Goal: Information Seeking & Learning: Learn about a topic

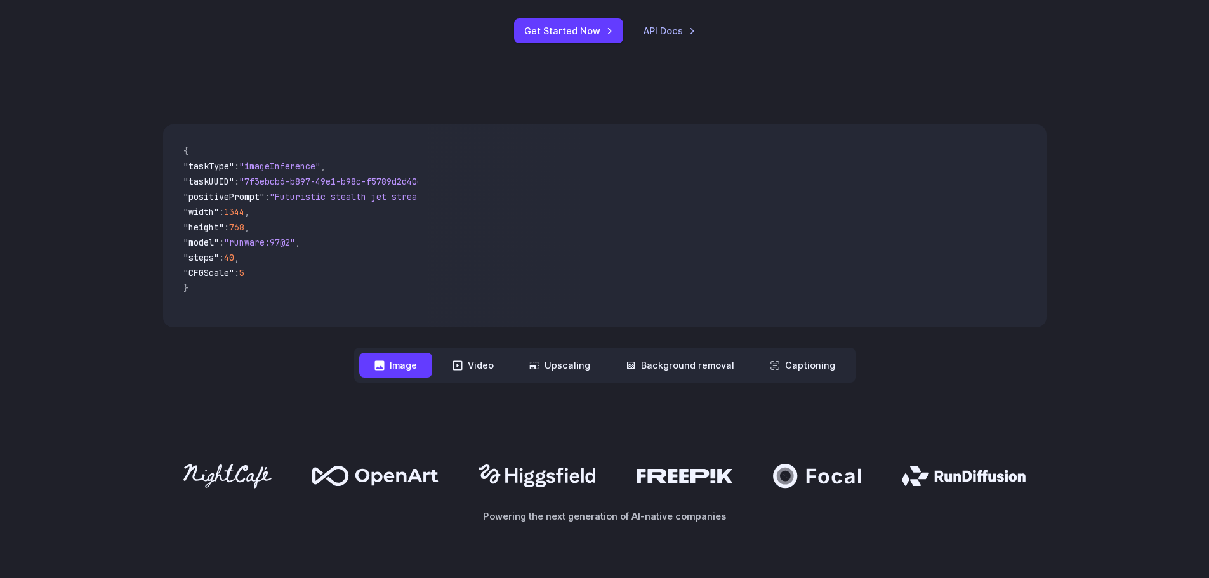
scroll to position [571, 0]
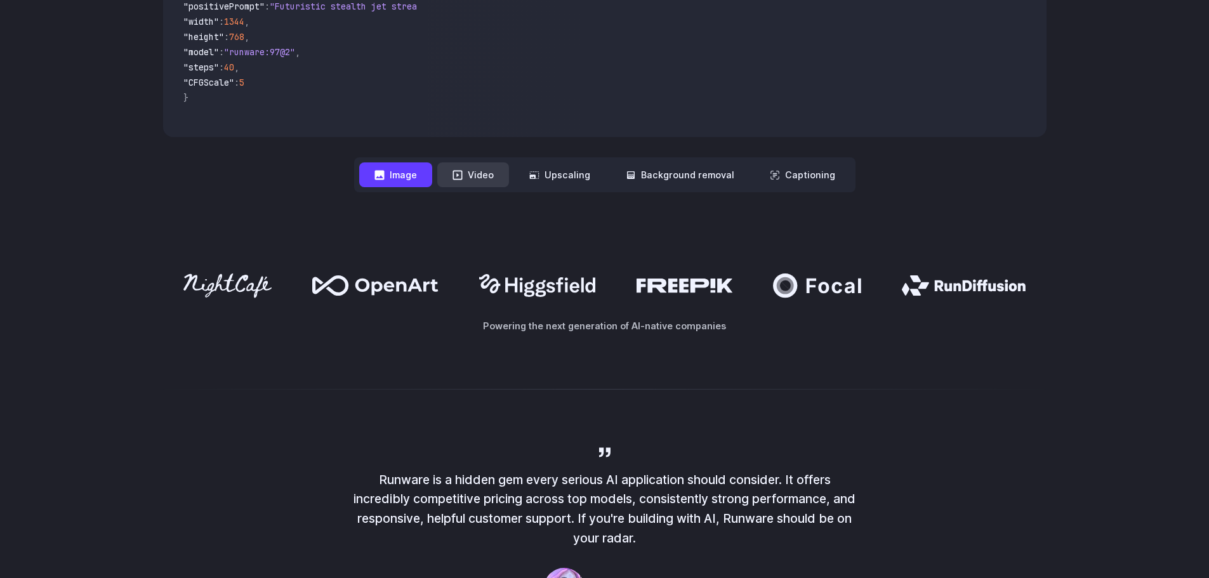
click at [467, 175] on button "Video" at bounding box center [473, 174] width 72 height 25
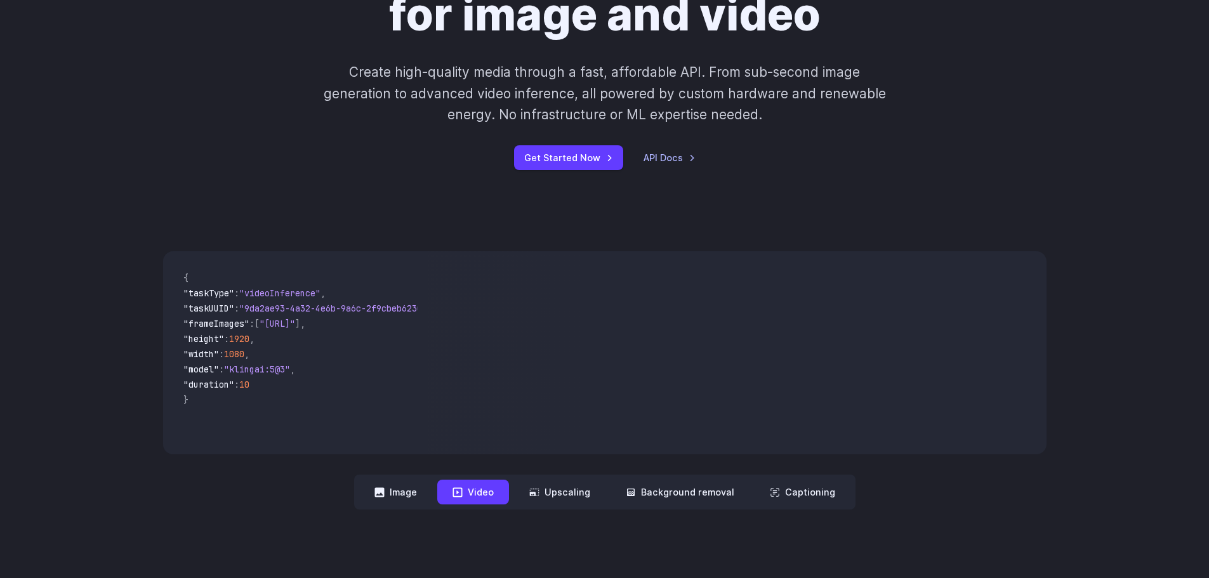
scroll to position [0, 0]
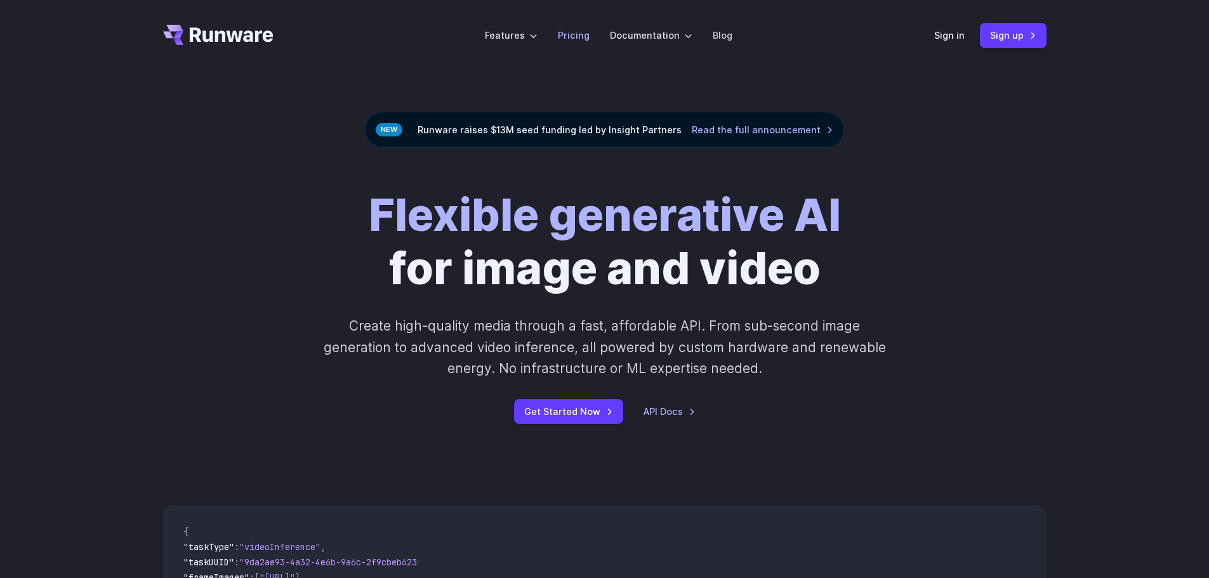
click at [572, 42] on link "Pricing" at bounding box center [574, 35] width 32 height 15
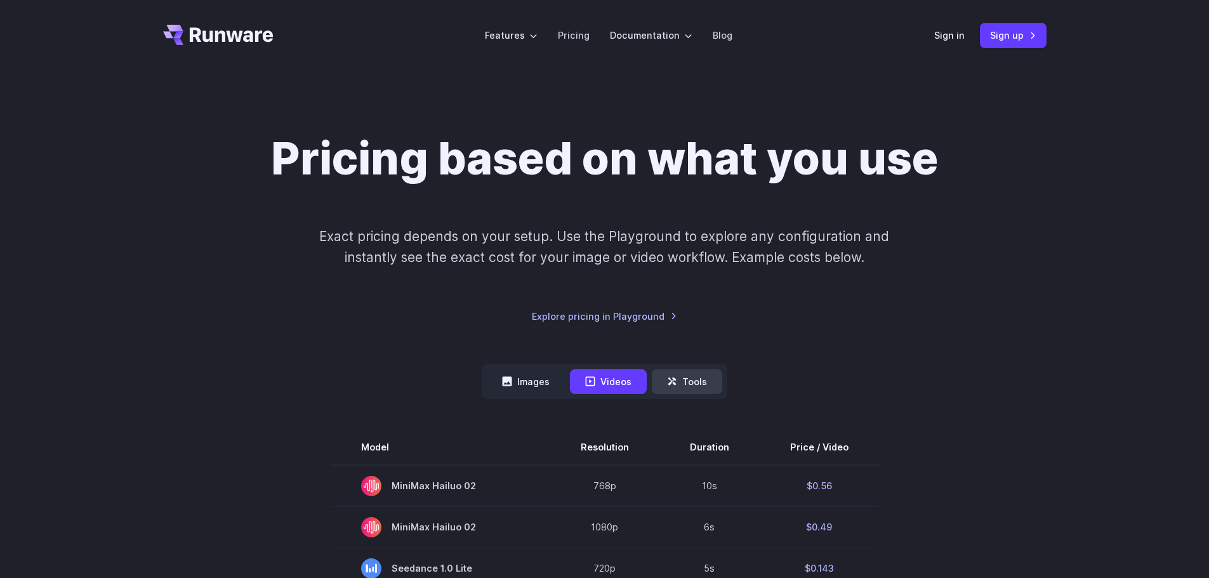
click at [689, 387] on button "Tools" at bounding box center [687, 381] width 70 height 25
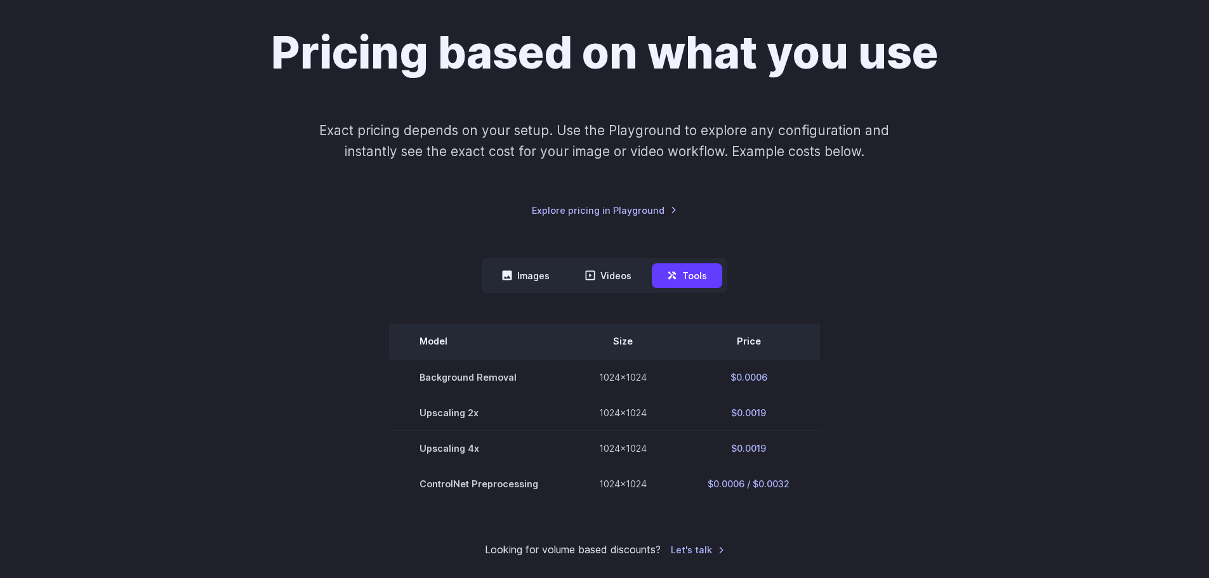
scroll to position [127, 0]
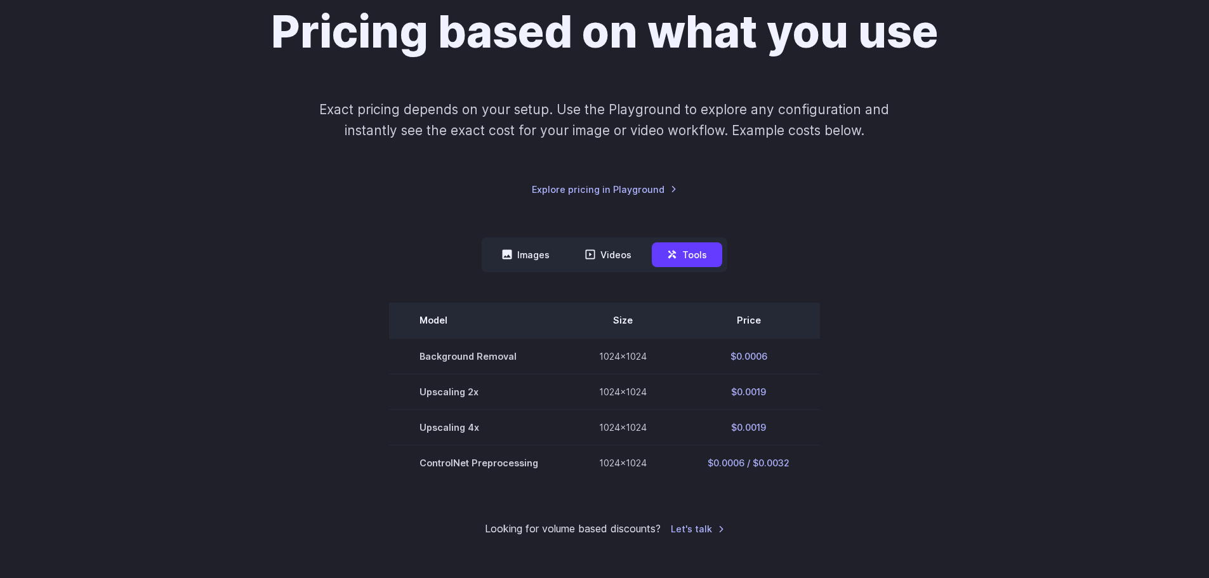
click at [464, 313] on th "Model" at bounding box center [479, 321] width 180 height 36
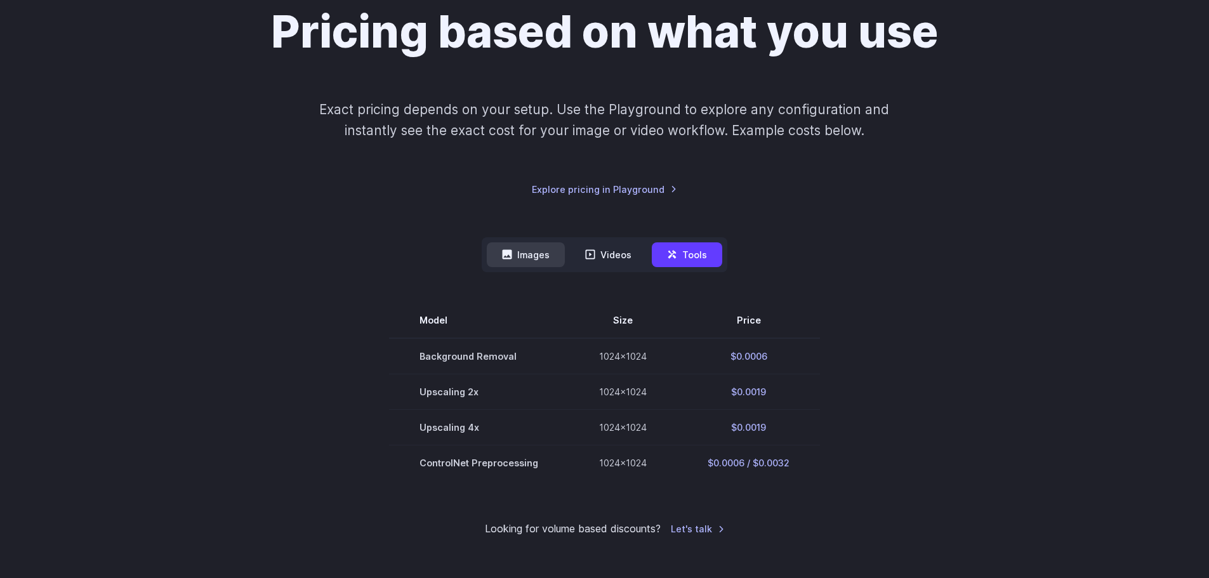
click at [532, 265] on button "Images" at bounding box center [526, 254] width 78 height 25
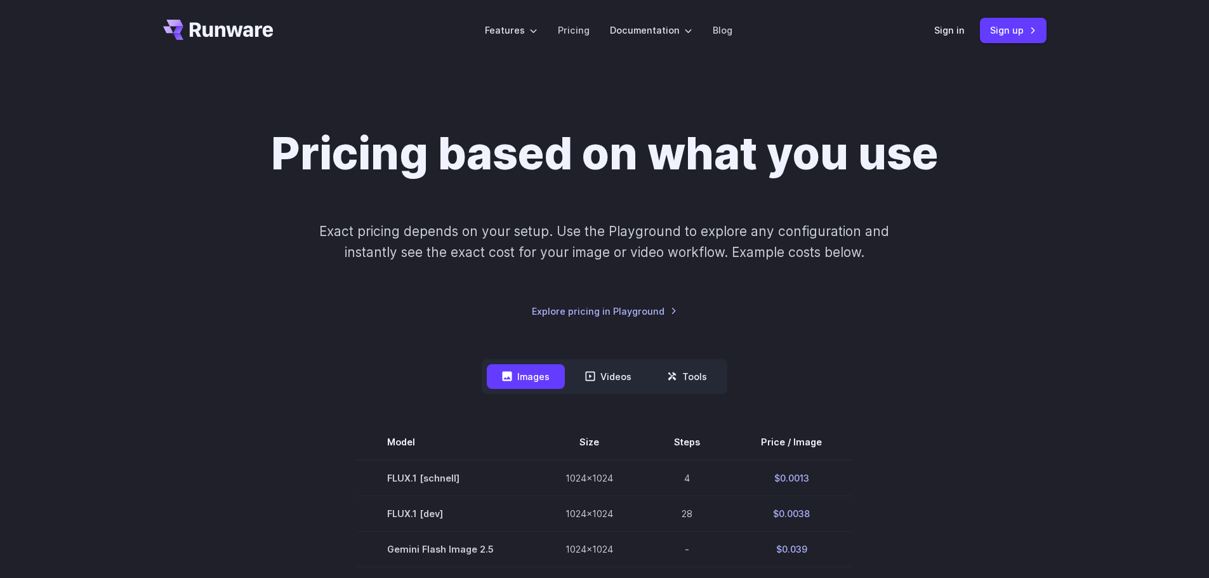
scroll to position [0, 0]
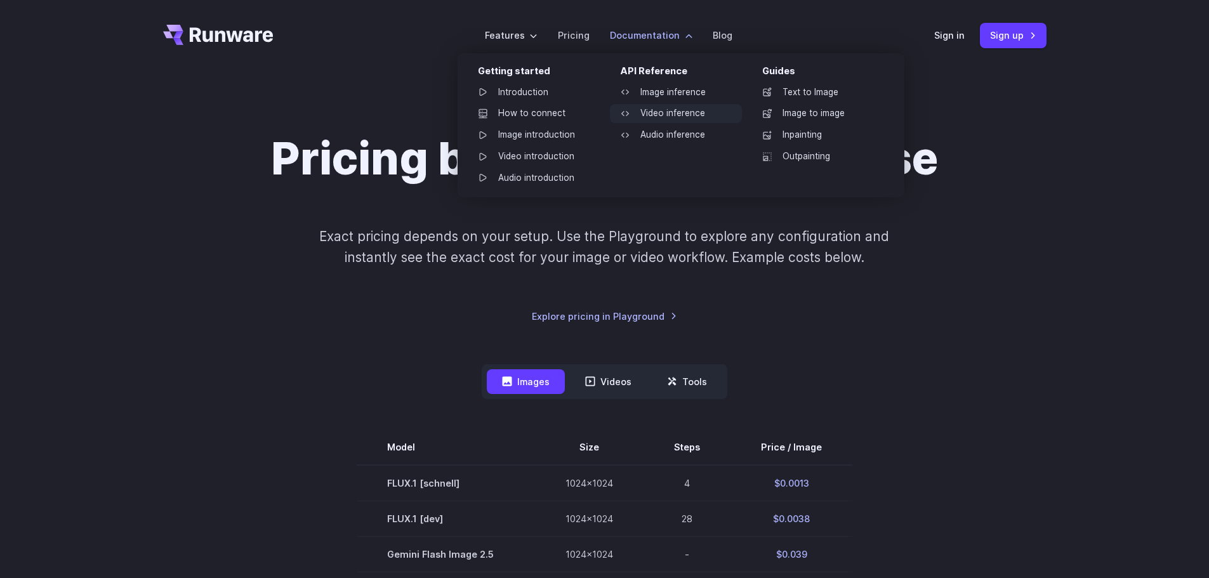
click at [684, 110] on link "Video inference" at bounding box center [676, 113] width 132 height 19
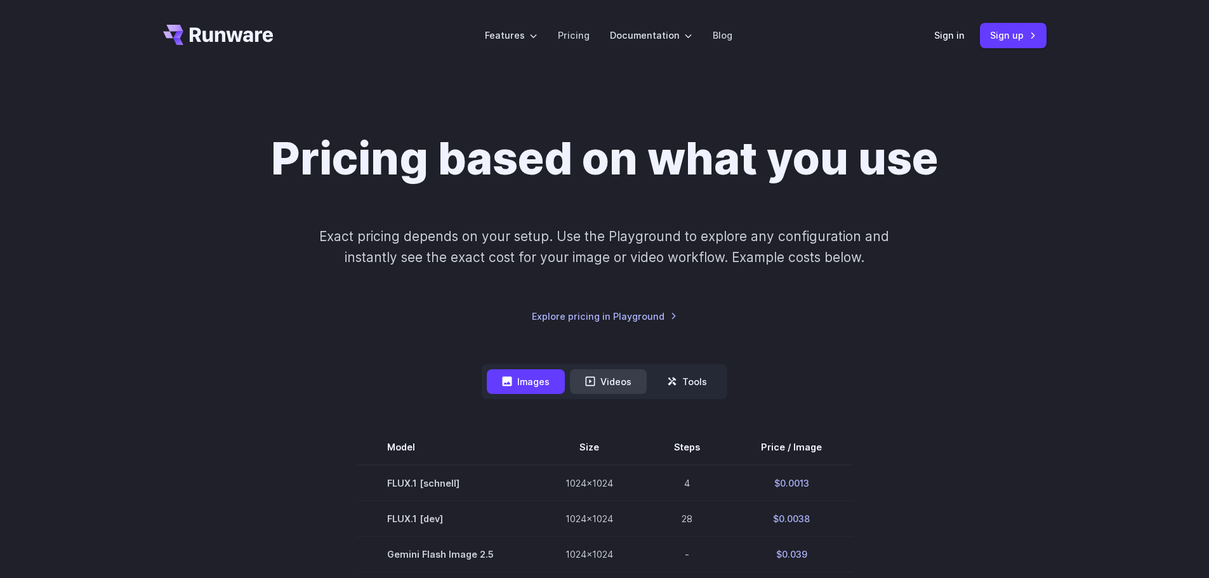
click at [632, 384] on button "Videos" at bounding box center [608, 381] width 77 height 25
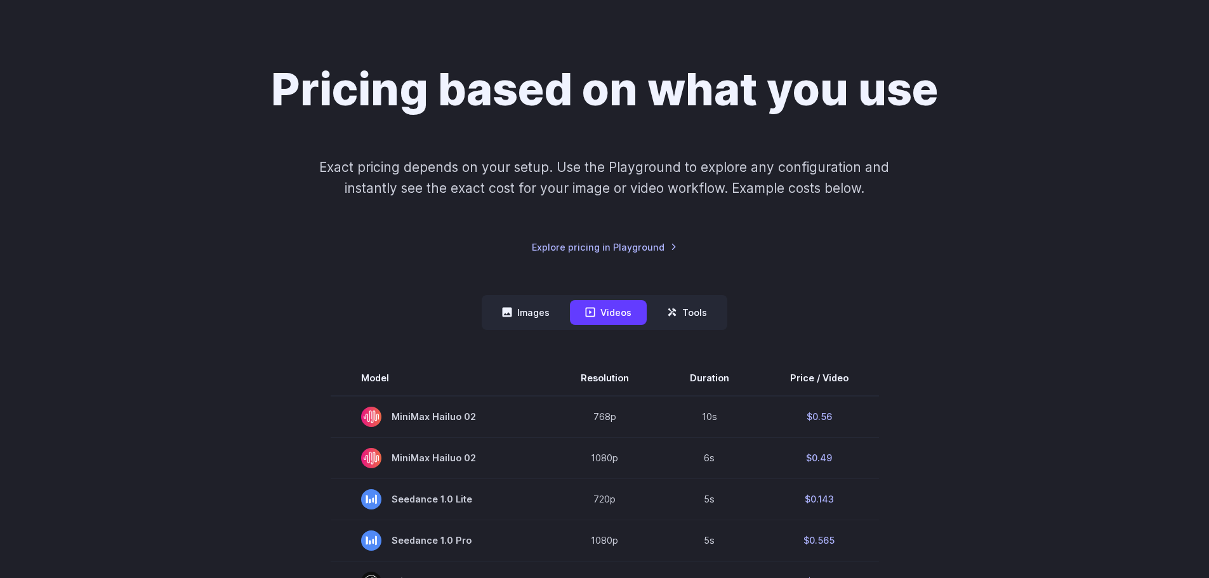
scroll to position [190, 0]
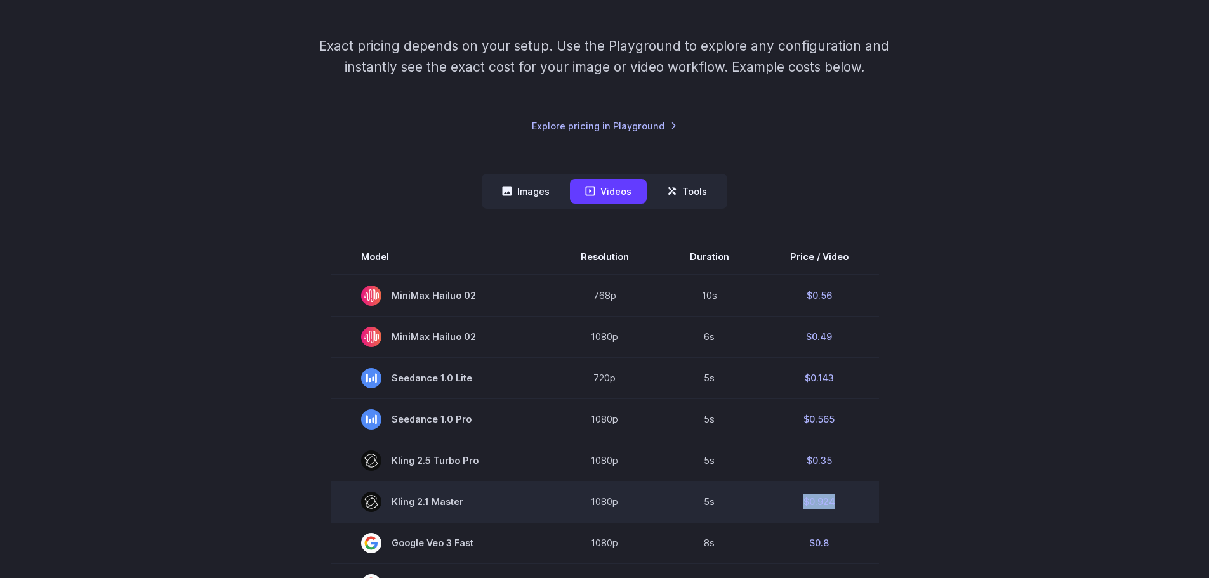
drag, startPoint x: 842, startPoint y: 503, endPoint x: 793, endPoint y: 503, distance: 48.9
click at [793, 503] on td "$0.924" at bounding box center [819, 501] width 119 height 41
click at [822, 516] on td "$0.924" at bounding box center [819, 501] width 119 height 41
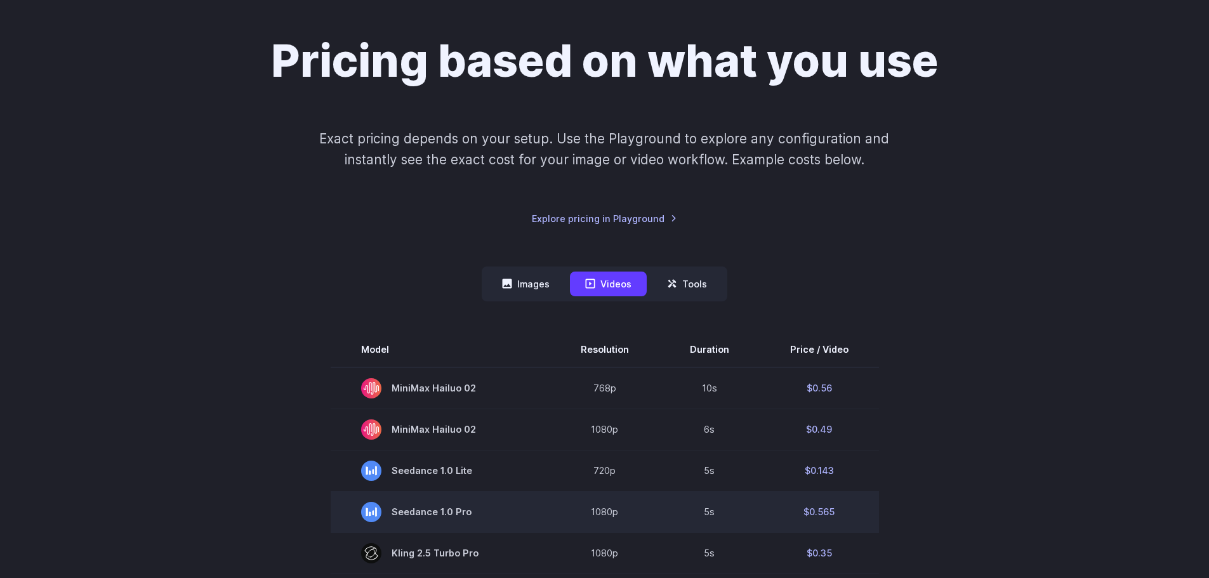
scroll to position [0, 0]
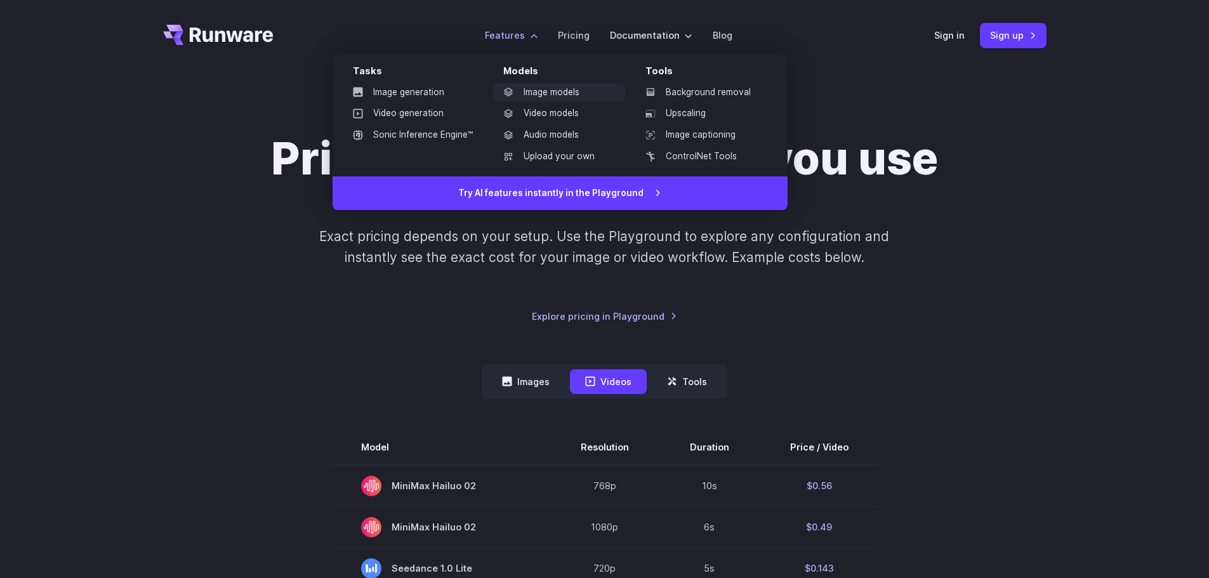
click at [581, 98] on link "Image models" at bounding box center [559, 92] width 132 height 19
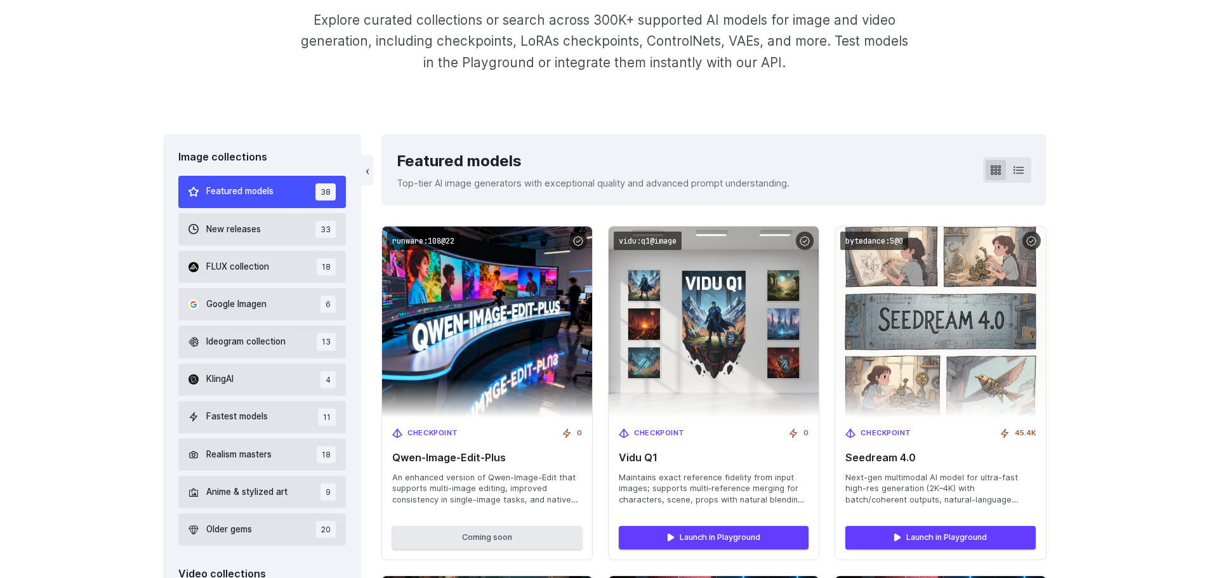
scroll to position [254, 0]
